Goal: Task Accomplishment & Management: Manage account settings

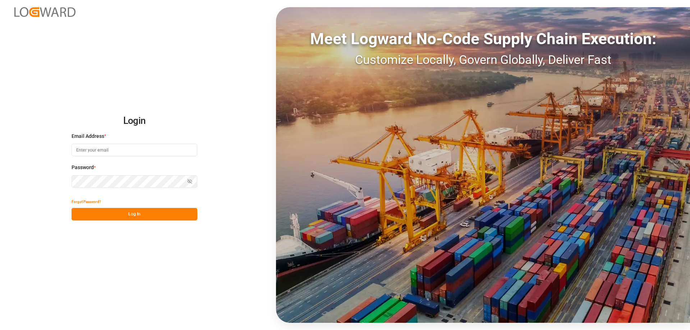
type input "[PERSON_NAME][EMAIL_ADDRESS][DOMAIN_NAME]"
click at [152, 213] on button "Log In" at bounding box center [135, 214] width 126 height 13
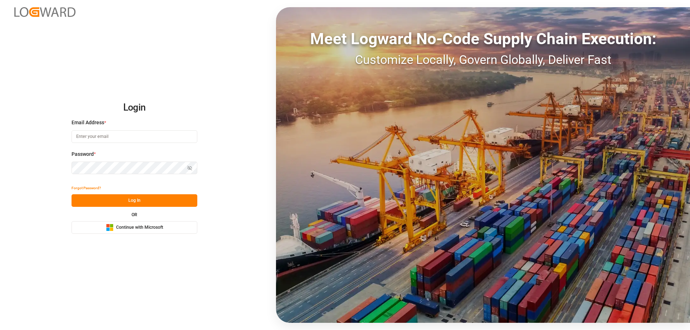
type input "[PERSON_NAME][EMAIL_ADDRESS][DOMAIN_NAME]"
click at [152, 201] on button "Log In" at bounding box center [135, 200] width 126 height 13
